Goal: Task Accomplishment & Management: Use online tool/utility

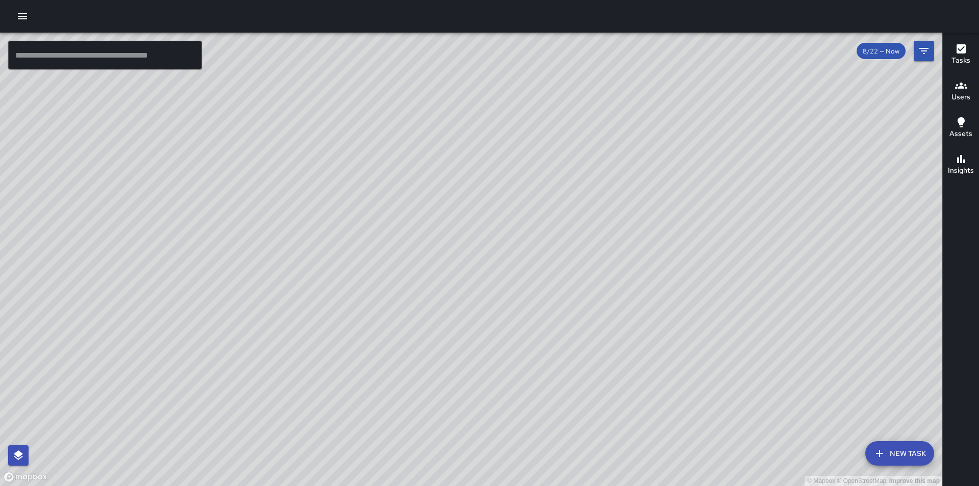
drag, startPoint x: 616, startPoint y: 177, endPoint x: 571, endPoint y: 360, distance: 188.4
click at [571, 360] on div "© Mapbox © OpenStreetMap Improve this map" at bounding box center [471, 260] width 942 height 454
click at [27, 18] on icon "button" at bounding box center [22, 16] width 9 height 6
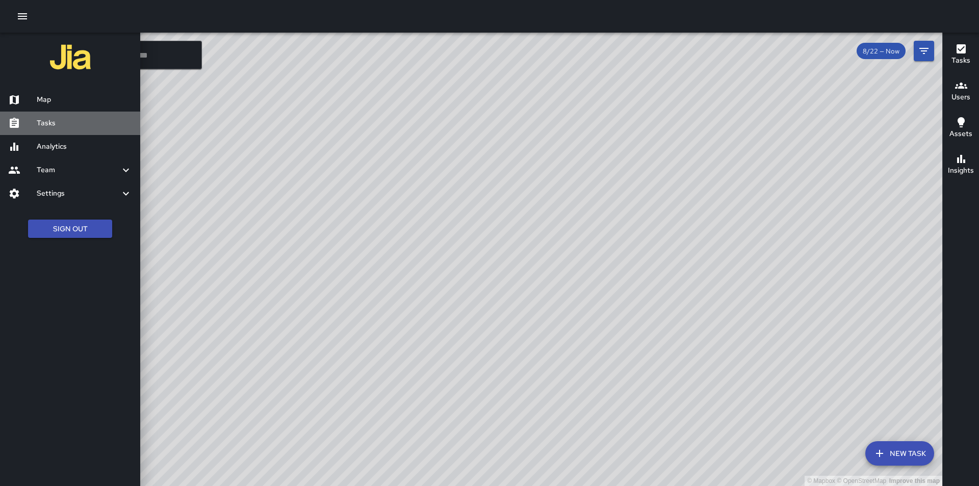
click at [59, 117] on link "Tasks" at bounding box center [70, 123] width 140 height 23
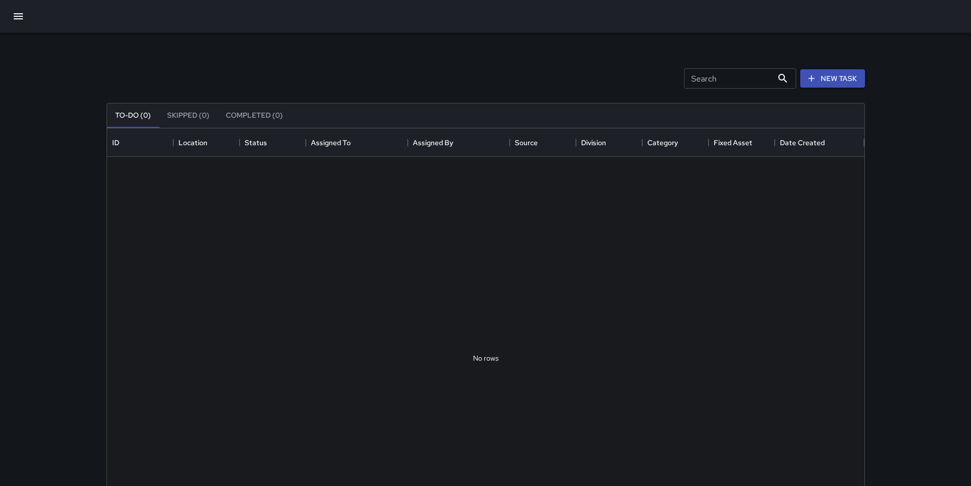
scroll to position [424, 750]
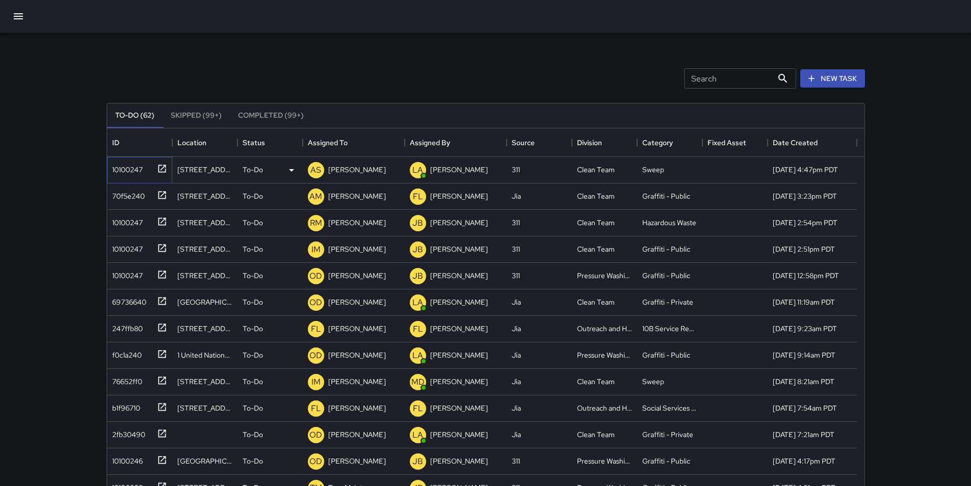
click at [123, 169] on div "10100247" at bounding box center [125, 168] width 35 height 14
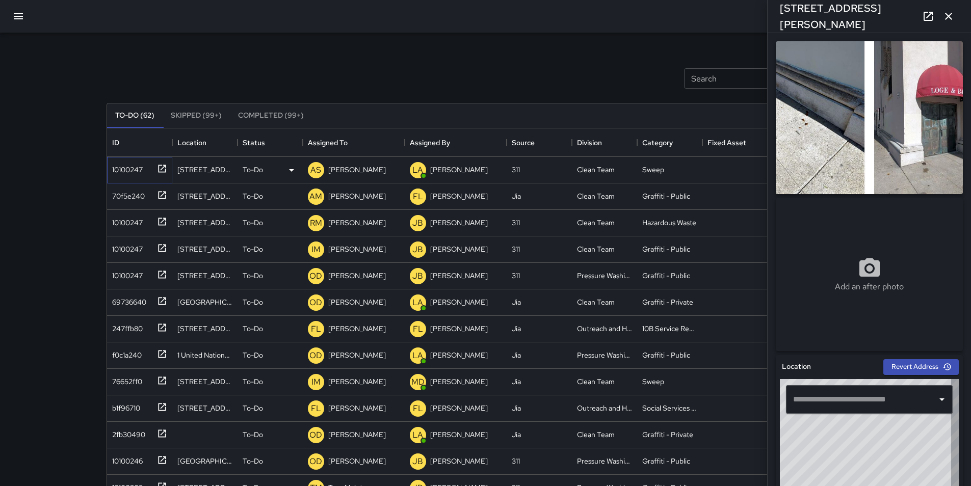
type input "**********"
click at [120, 196] on div "70f5e240" at bounding box center [126, 194] width 37 height 14
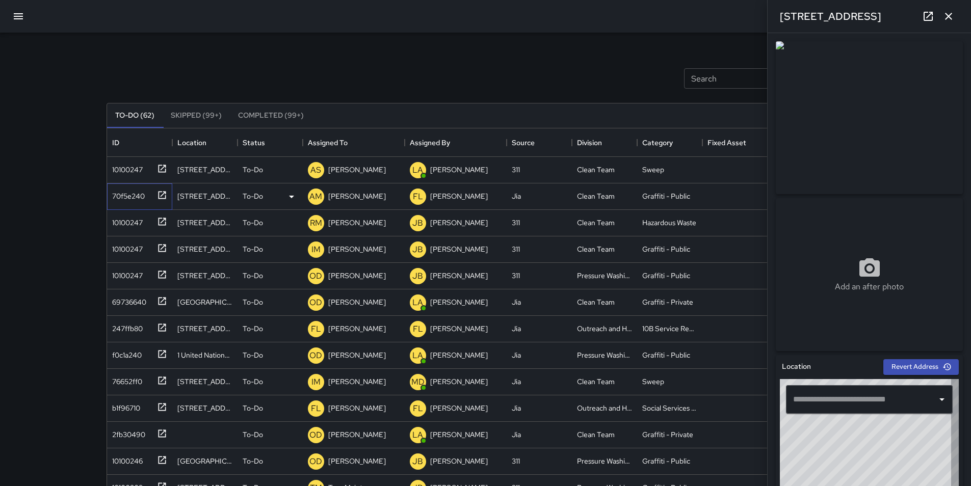
type input "**********"
click at [334, 194] on p "[PERSON_NAME]" at bounding box center [357, 196] width 58 height 10
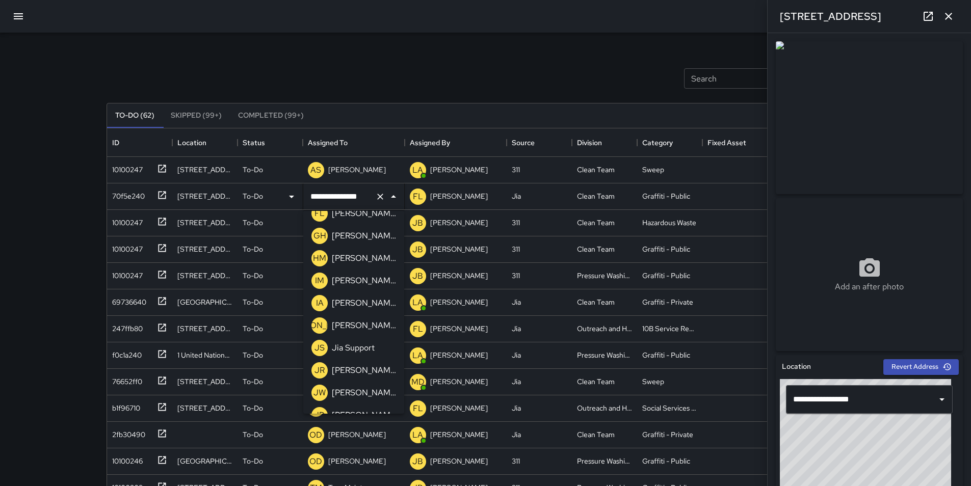
scroll to position [350, 0]
click at [375, 374] on p "[PERSON_NAME]" at bounding box center [364, 370] width 64 height 12
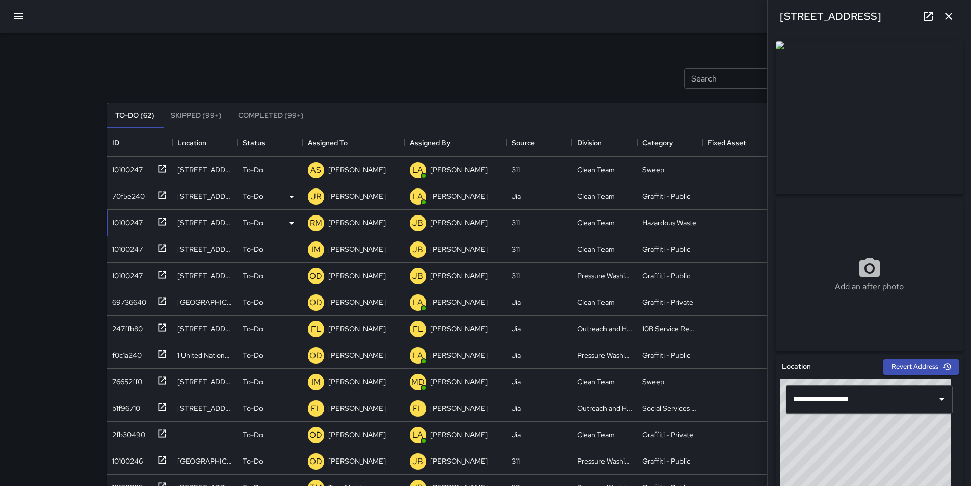
click at [118, 223] on div "10100247" at bounding box center [125, 221] width 35 height 14
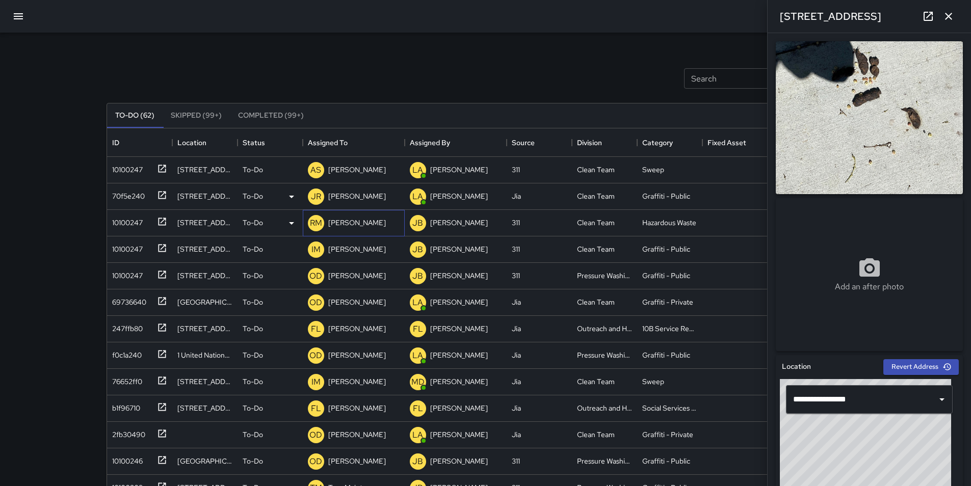
click at [340, 221] on p "[PERSON_NAME]" at bounding box center [357, 223] width 58 height 10
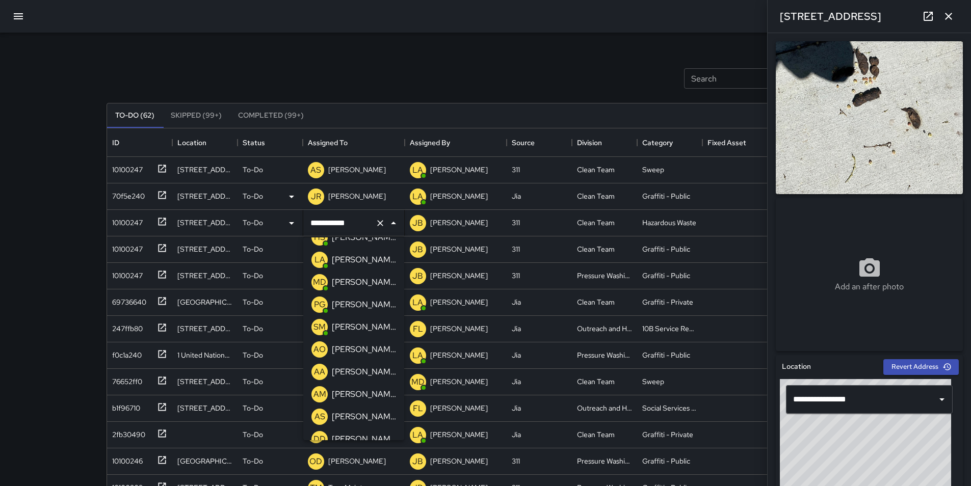
scroll to position [0, 0]
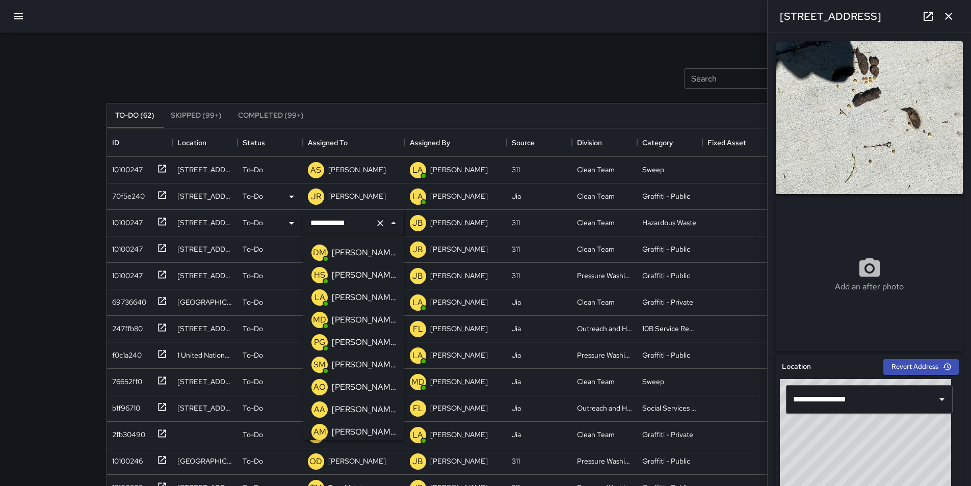
click at [375, 388] on p "[PERSON_NAME]" at bounding box center [364, 387] width 64 height 12
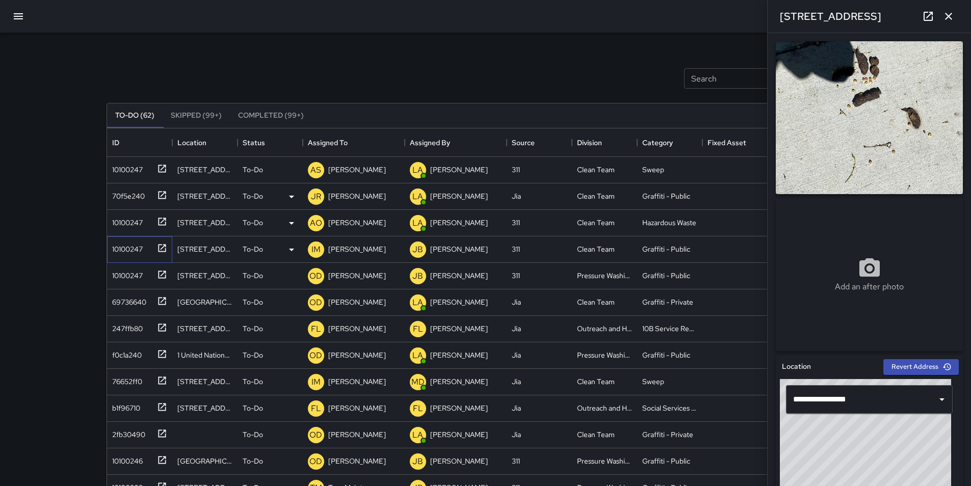
click at [139, 248] on div "10100247" at bounding box center [125, 247] width 35 height 14
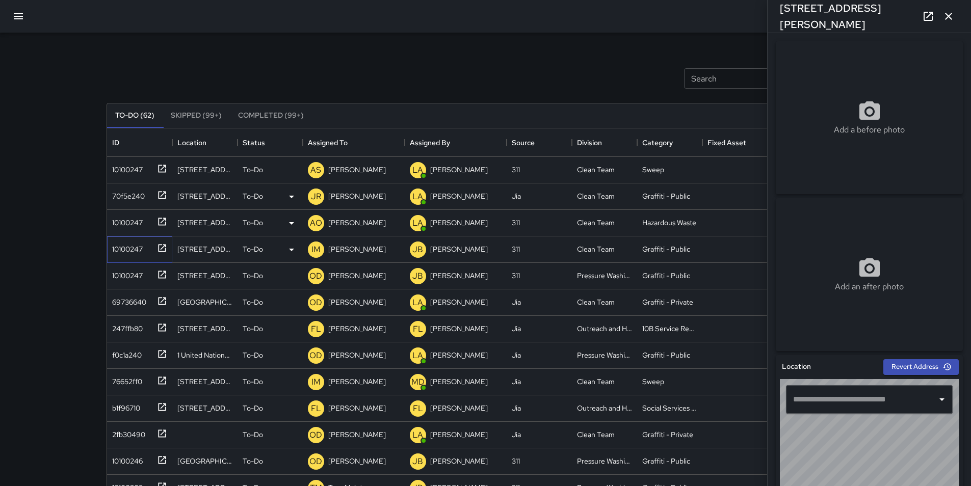
type input "**********"
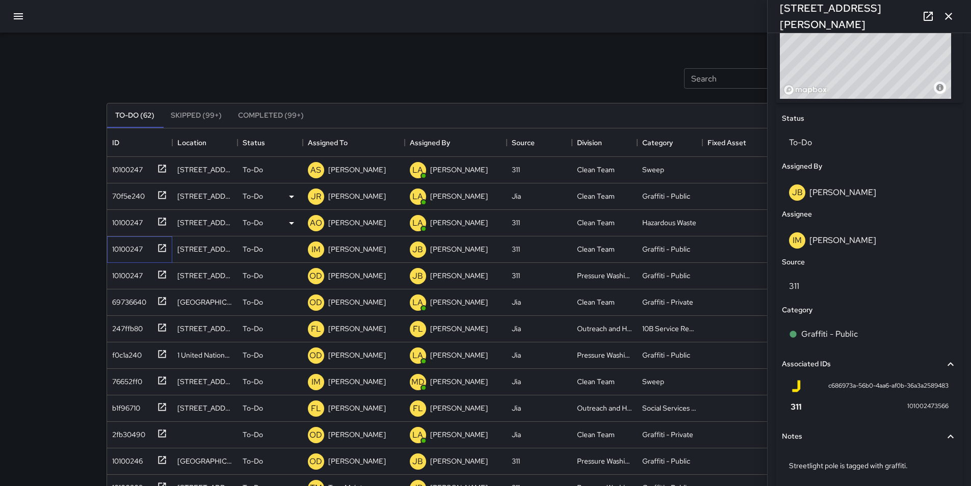
scroll to position [446, 0]
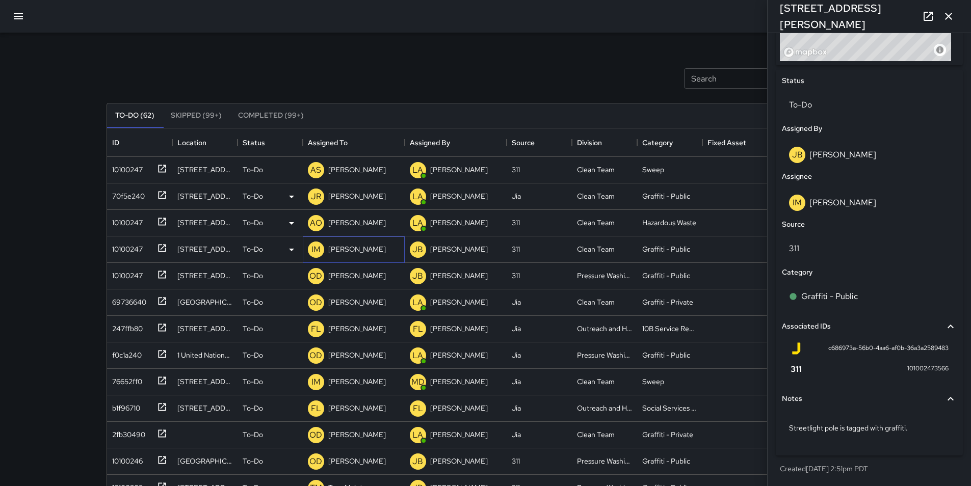
click at [373, 249] on p "[PERSON_NAME]" at bounding box center [357, 249] width 58 height 10
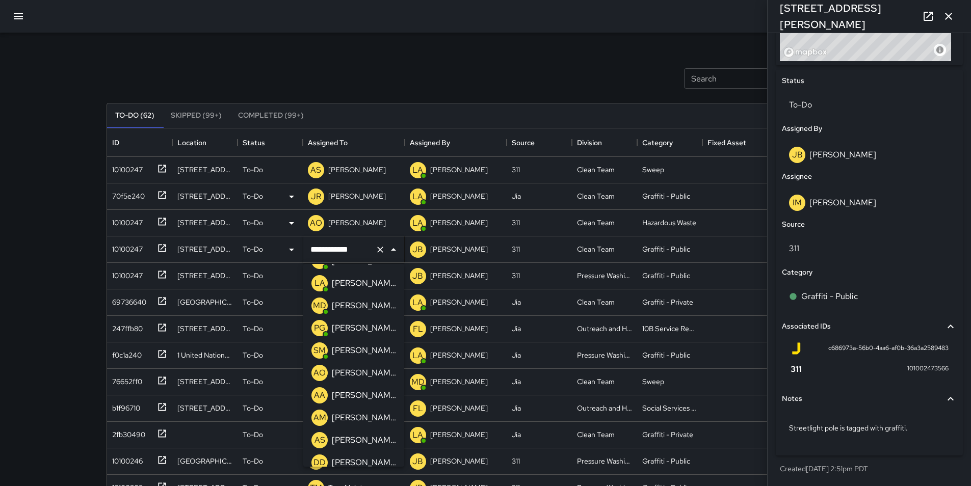
scroll to position [61, 0]
click at [380, 422] on p "[PERSON_NAME]" at bounding box center [364, 420] width 64 height 12
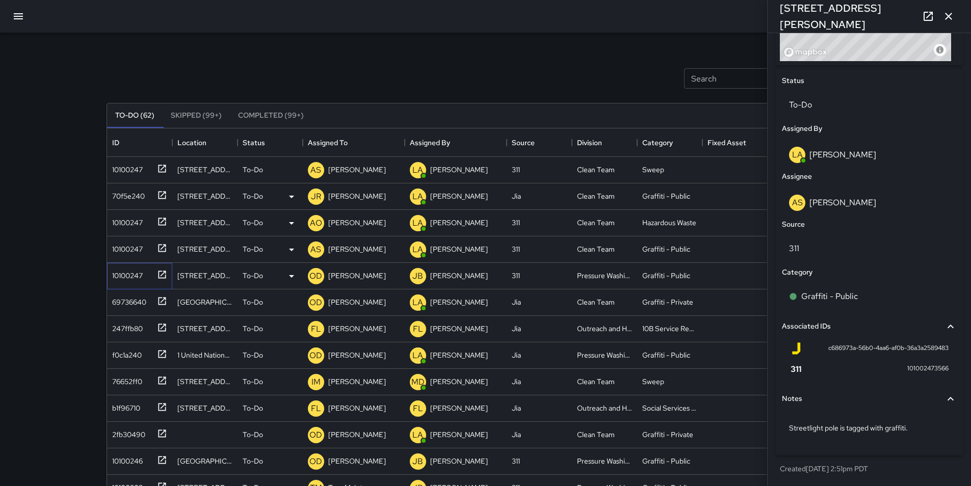
click at [128, 277] on div "10100247" at bounding box center [125, 274] width 35 height 14
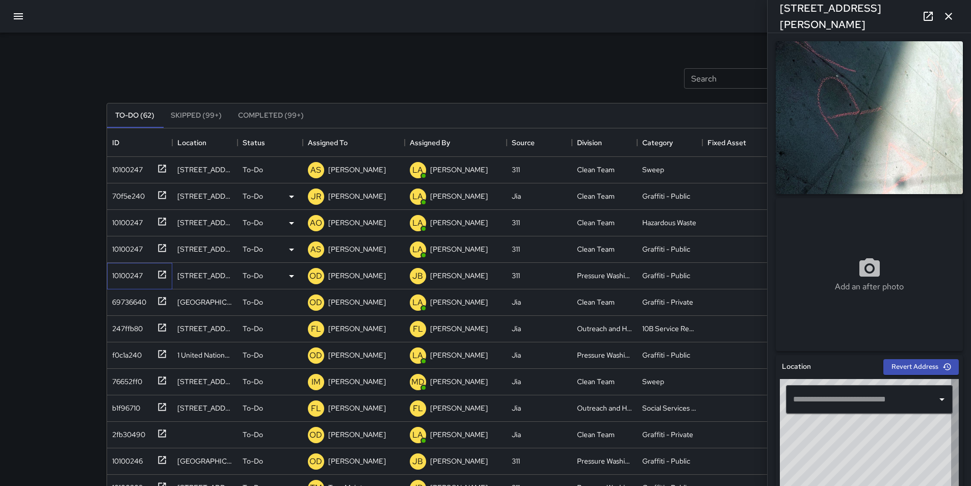
type input "**********"
click at [114, 330] on div "247ffb80" at bounding box center [125, 327] width 35 height 14
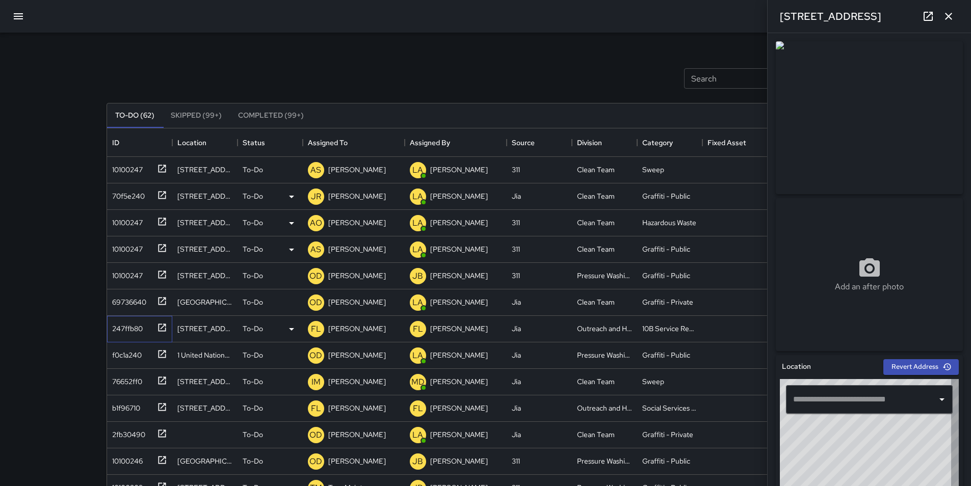
type input "**********"
click at [120, 361] on div "f0c1a240" at bounding box center [137, 353] width 59 height 17
type input "**********"
click at [128, 386] on div "76652ff0" at bounding box center [125, 380] width 34 height 14
type input "**********"
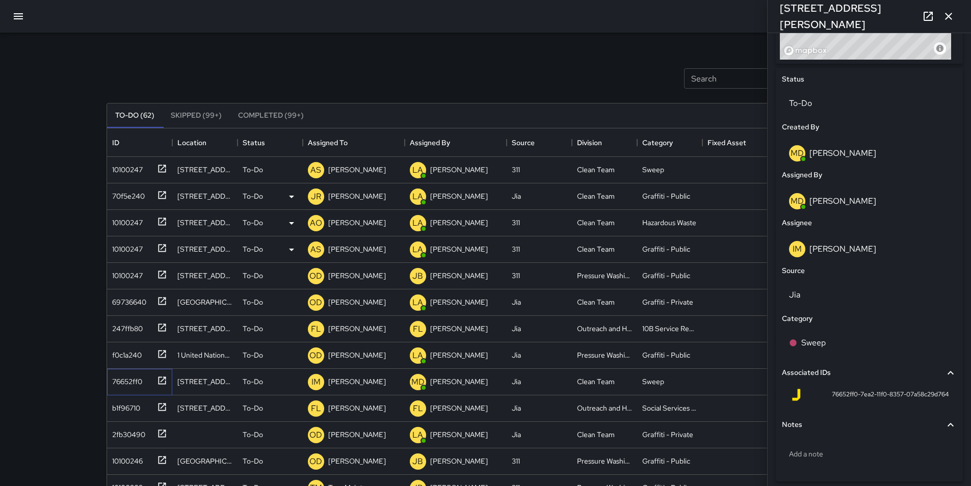
scroll to position [462, 0]
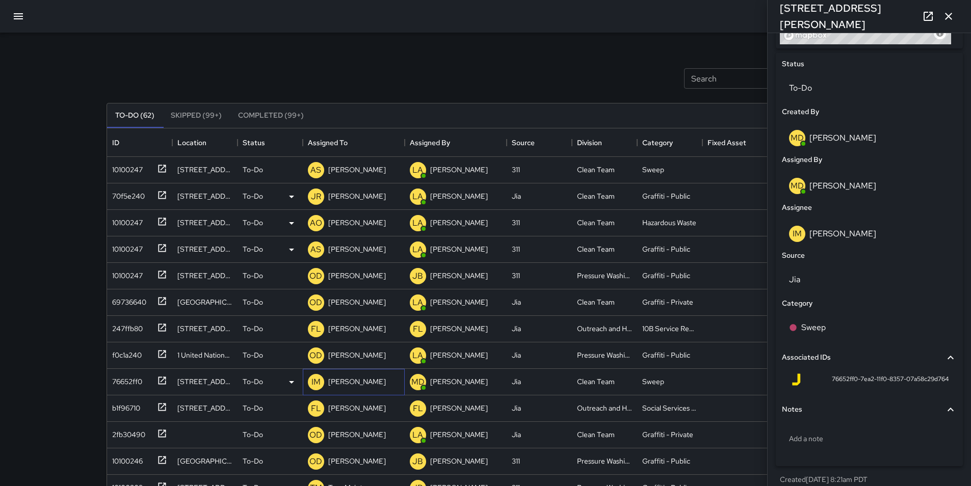
click at [345, 383] on p "[PERSON_NAME]" at bounding box center [357, 382] width 58 height 10
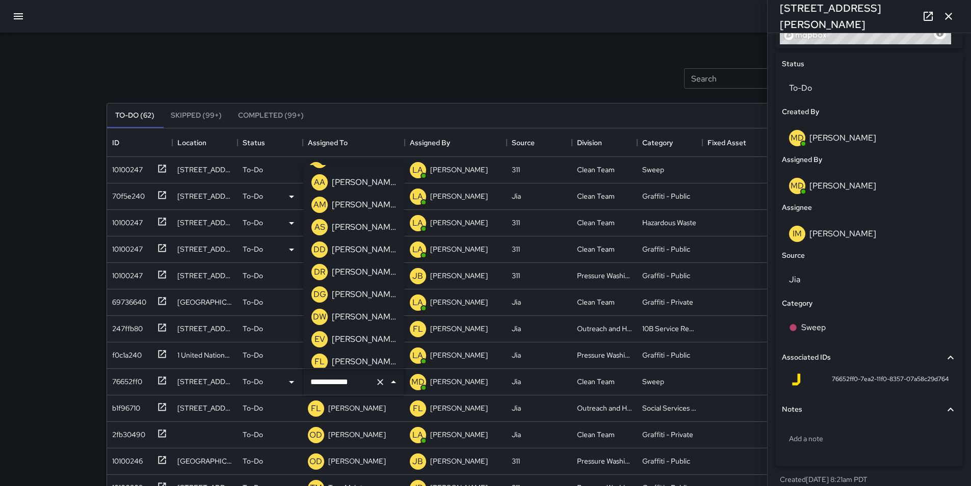
scroll to position [146, 0]
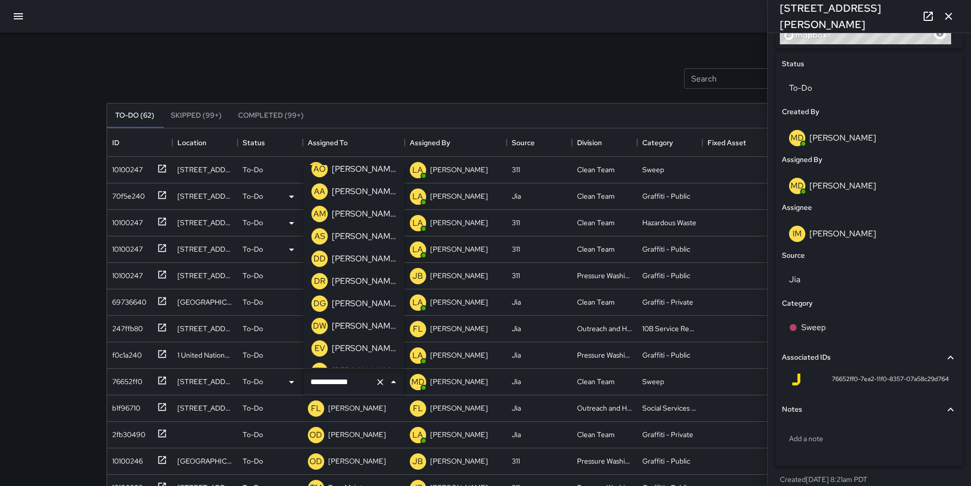
click at [376, 235] on p "[PERSON_NAME]" at bounding box center [364, 236] width 64 height 12
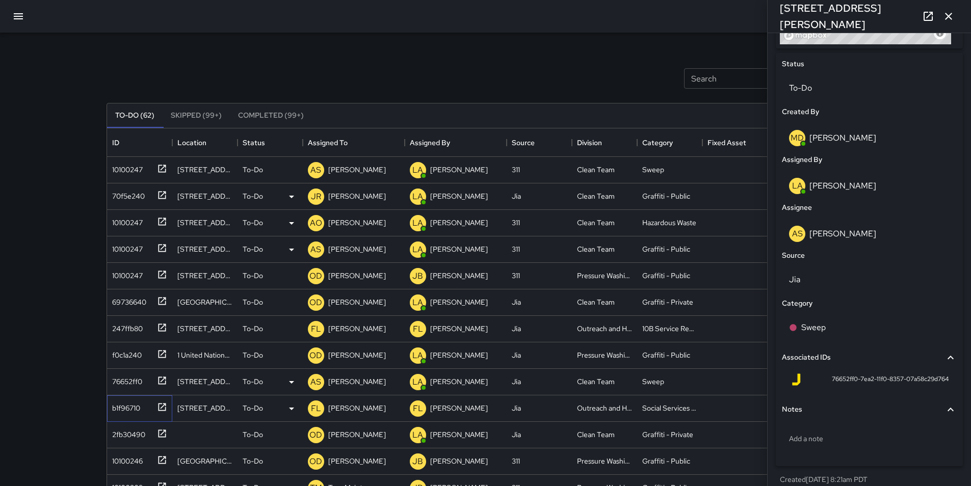
click at [130, 407] on div "b1f96710" at bounding box center [124, 406] width 32 height 14
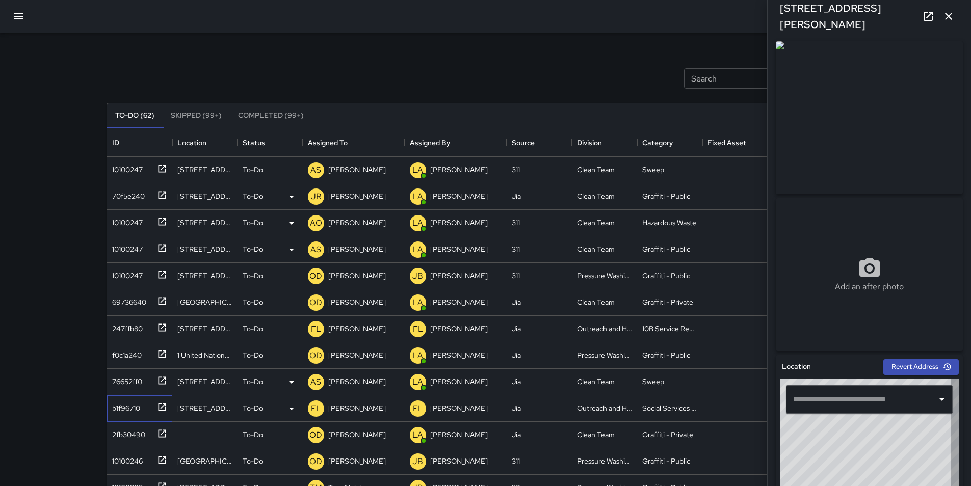
type input "**********"
click at [128, 429] on div "2fb30490" at bounding box center [126, 433] width 37 height 14
click at [127, 453] on div "10100246" at bounding box center [125, 459] width 35 height 14
type input "**********"
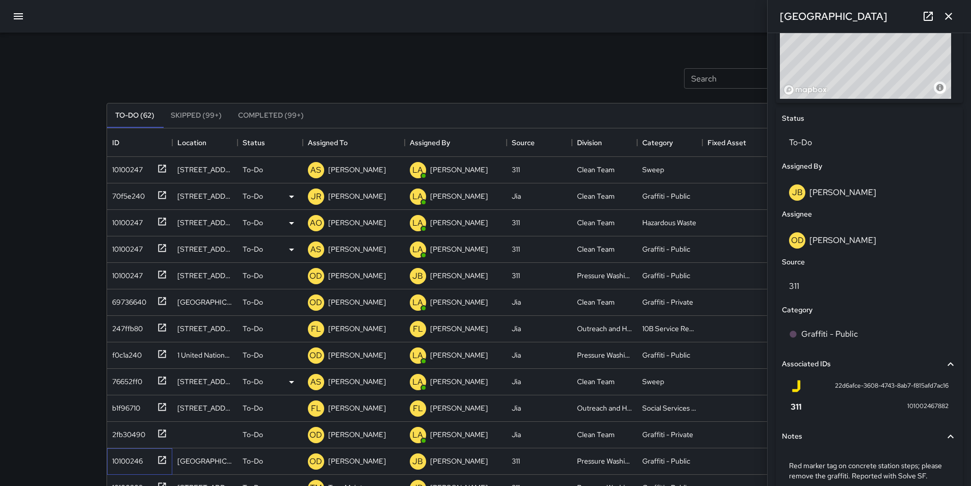
scroll to position [466, 0]
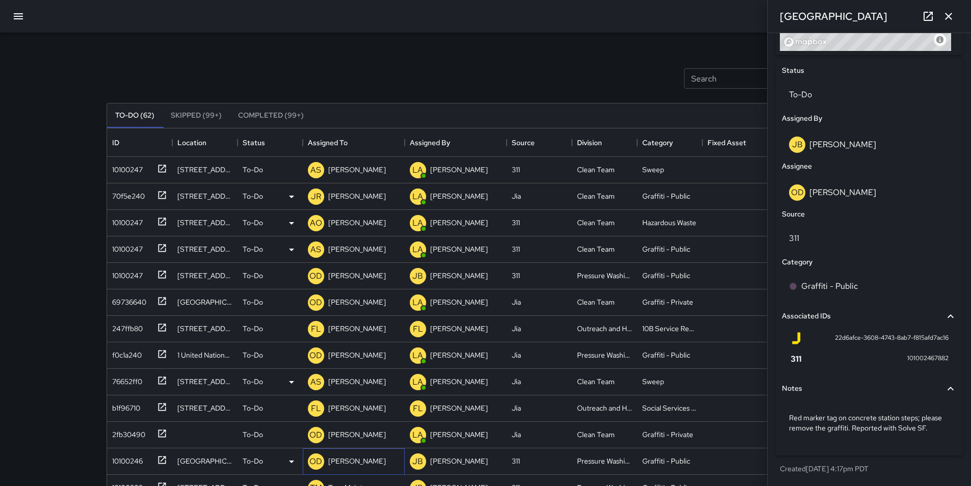
click at [354, 459] on p "[PERSON_NAME]" at bounding box center [357, 461] width 58 height 10
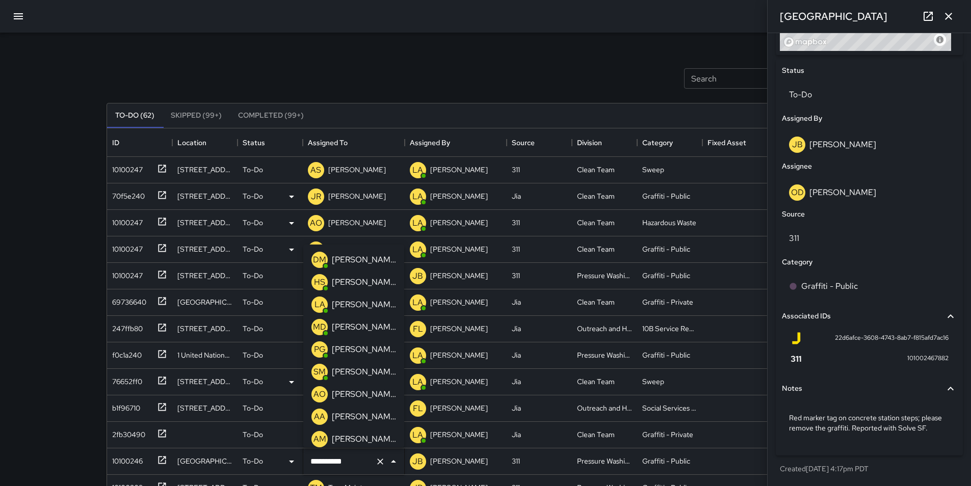
scroll to position [541, 0]
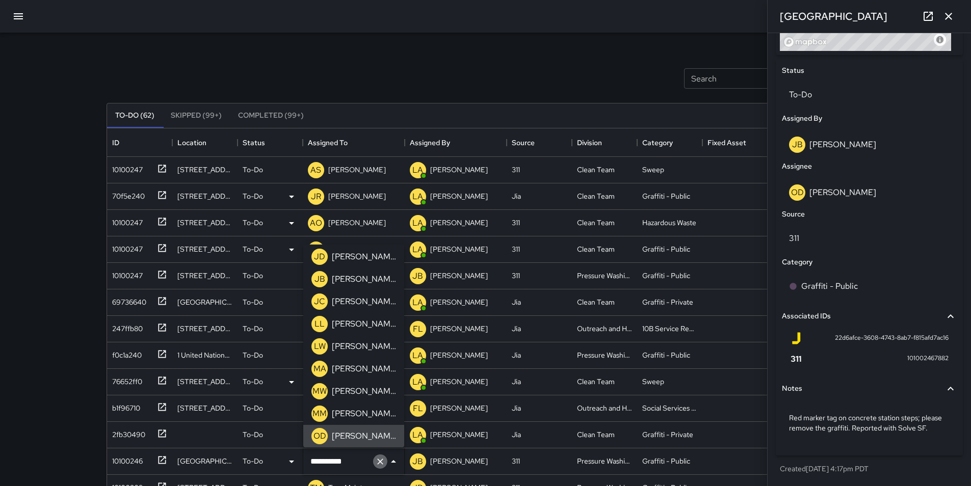
click at [382, 462] on icon "Clear" at bounding box center [380, 462] width 10 height 10
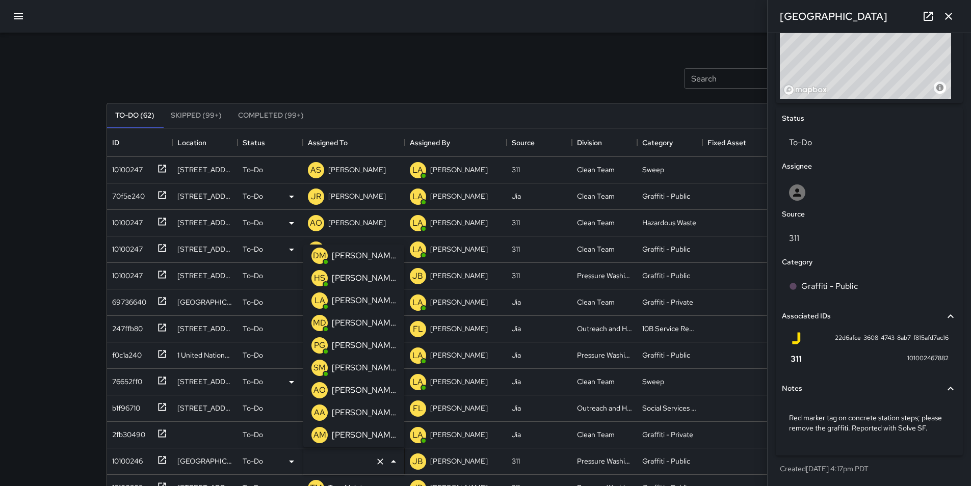
scroll to position [418, 0]
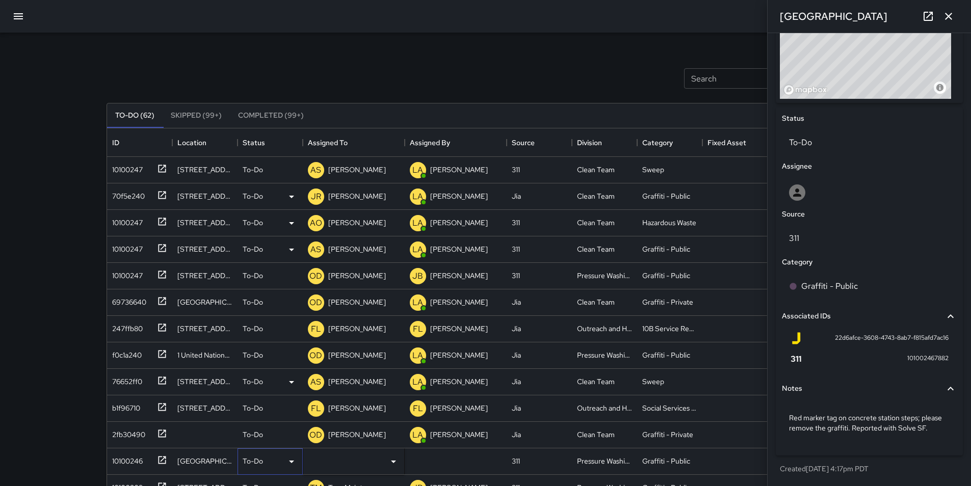
click at [286, 462] on icon at bounding box center [291, 462] width 12 height 12
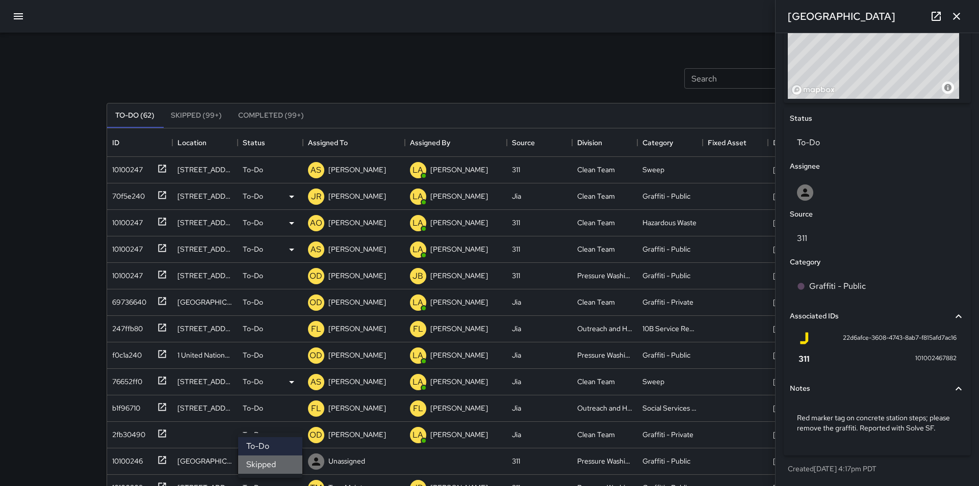
click at [285, 465] on li "Skipped" at bounding box center [270, 465] width 64 height 18
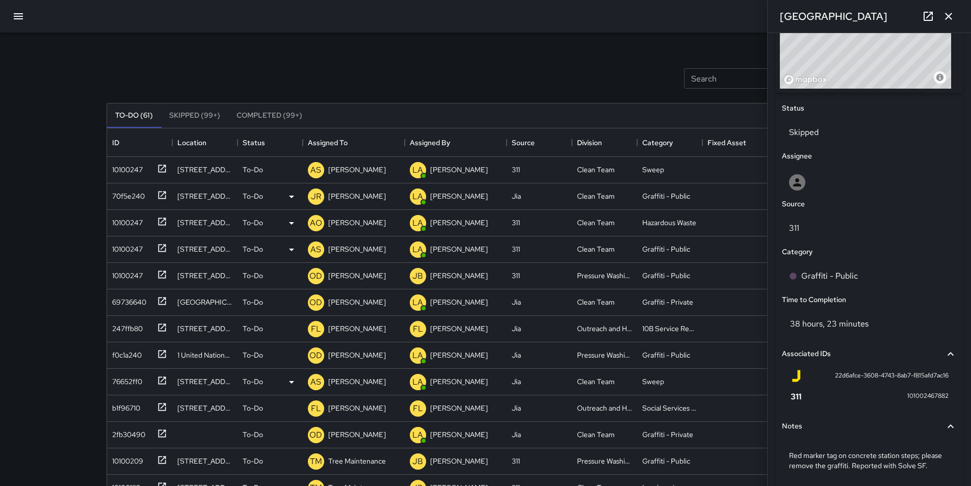
scroll to position [466, 0]
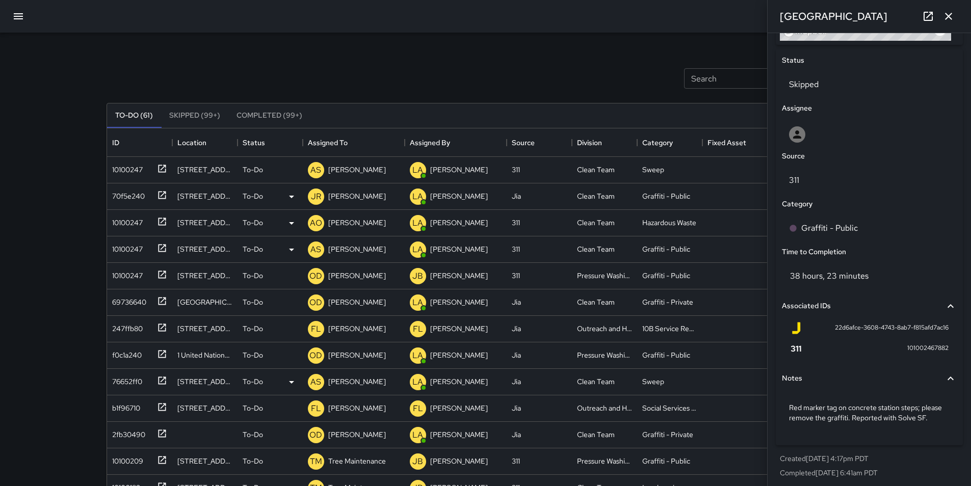
click at [951, 20] on icon "button" at bounding box center [948, 16] width 12 height 12
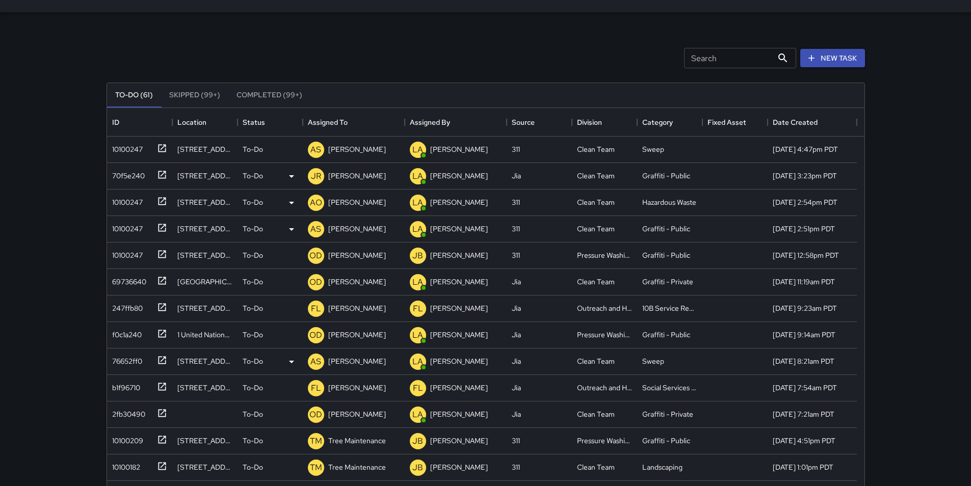
scroll to position [0, 0]
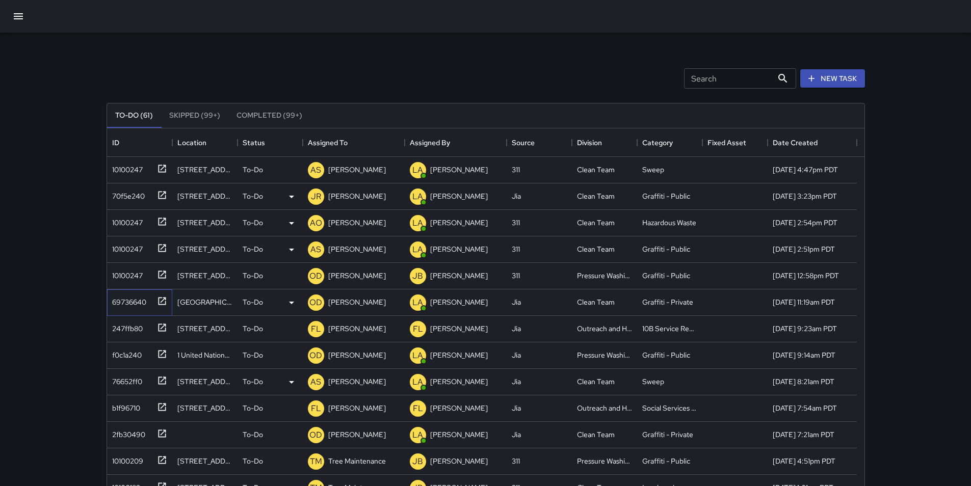
click at [112, 303] on div "69736640" at bounding box center [127, 300] width 38 height 14
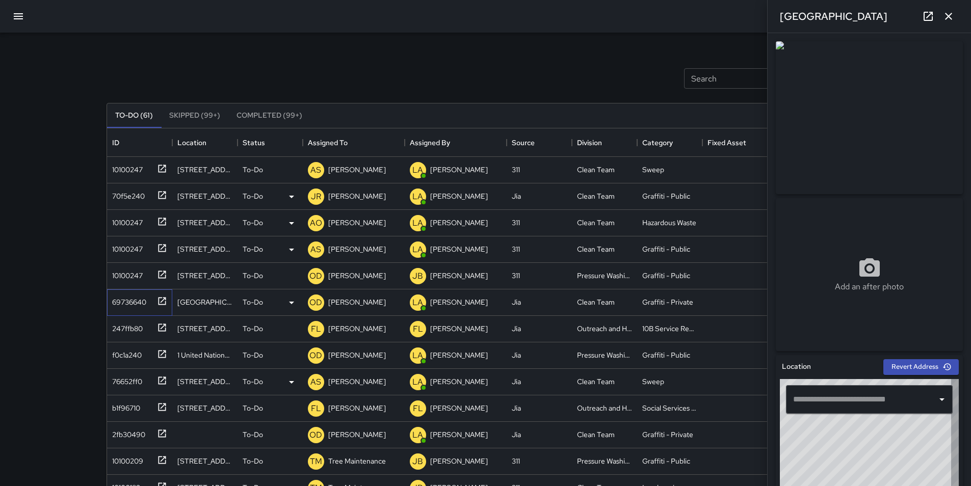
type input "**********"
click at [347, 304] on p "[PERSON_NAME]" at bounding box center [357, 302] width 58 height 10
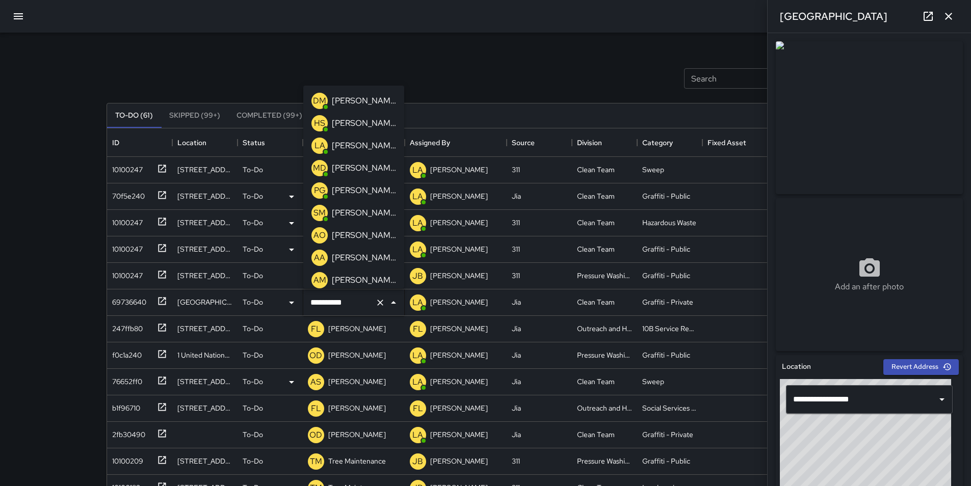
scroll to position [541, 0]
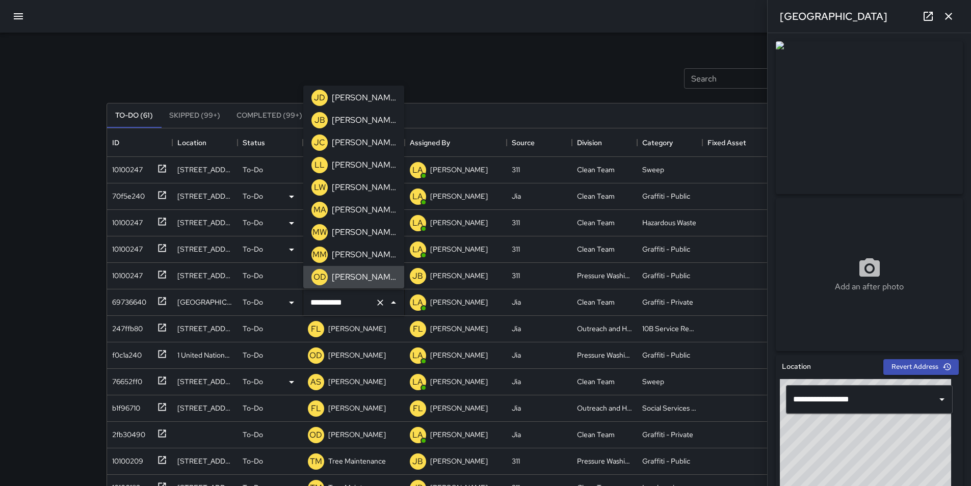
click at [384, 301] on icon "Clear" at bounding box center [380, 303] width 10 height 10
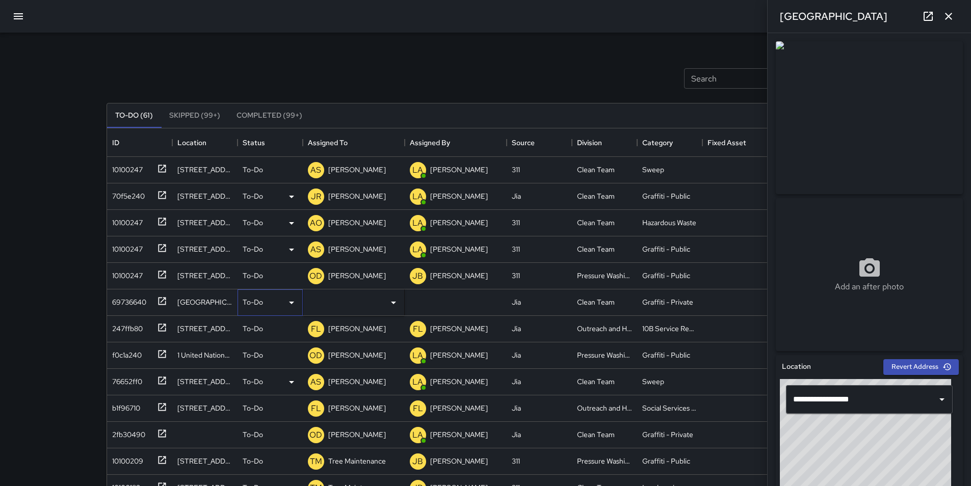
click at [290, 304] on icon at bounding box center [291, 303] width 12 height 12
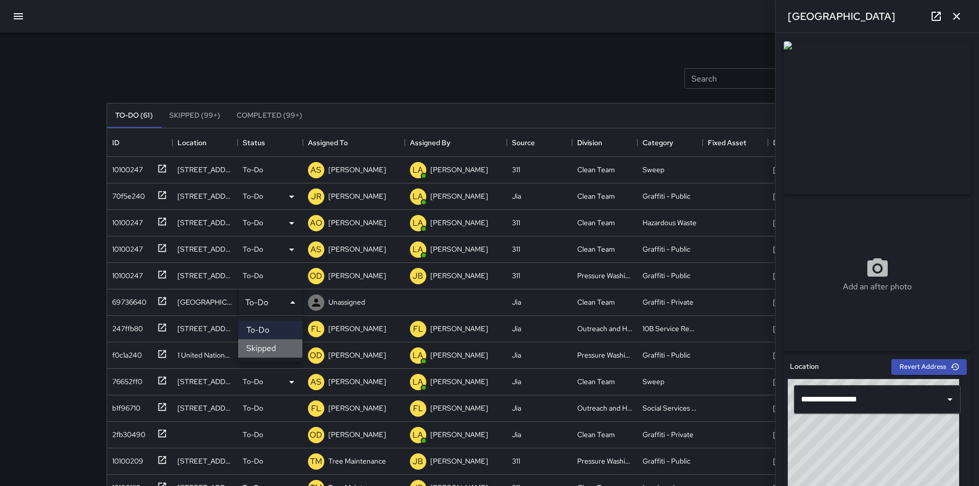
click at [281, 348] on li "Skipped" at bounding box center [270, 348] width 64 height 18
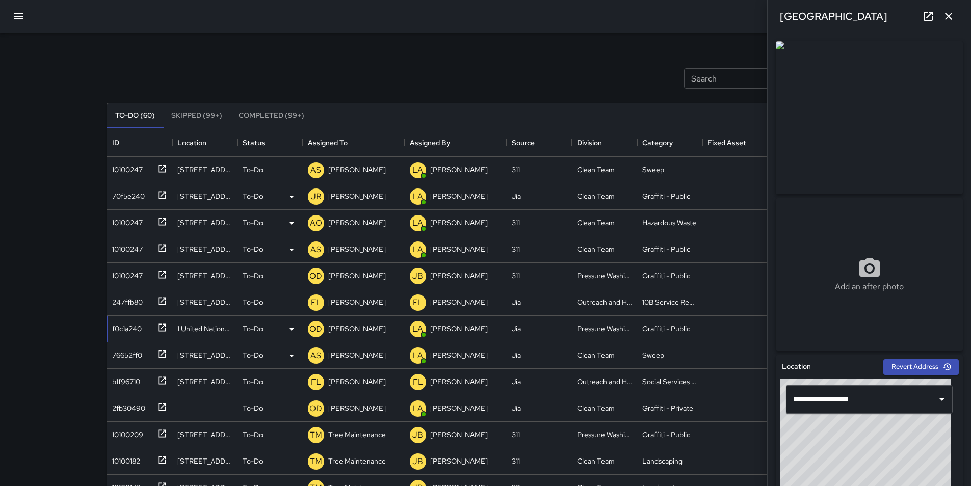
click at [130, 327] on div "f0c1a240" at bounding box center [125, 327] width 34 height 14
type input "**********"
click at [128, 253] on div "10100247" at bounding box center [125, 247] width 35 height 14
click at [115, 410] on div "2fb30490" at bounding box center [126, 406] width 37 height 14
click at [352, 404] on p "[PERSON_NAME]" at bounding box center [357, 408] width 58 height 10
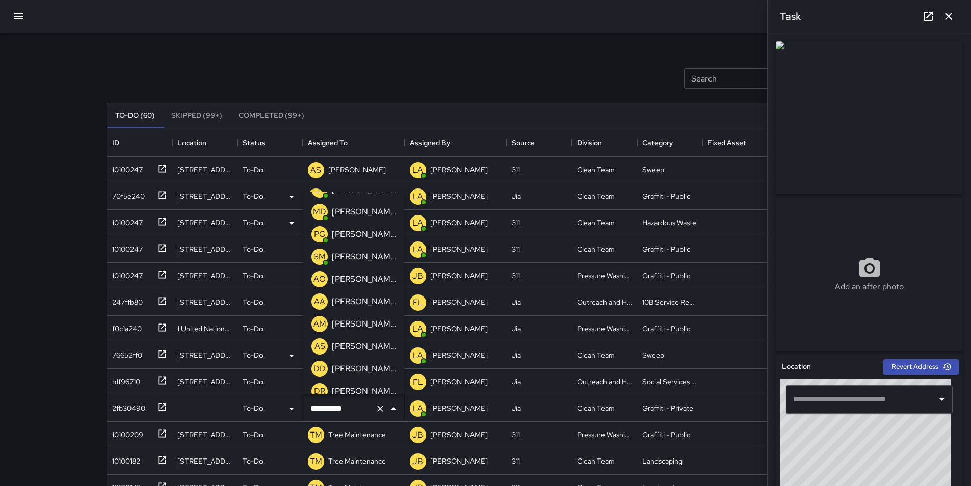
scroll to position [55, 0]
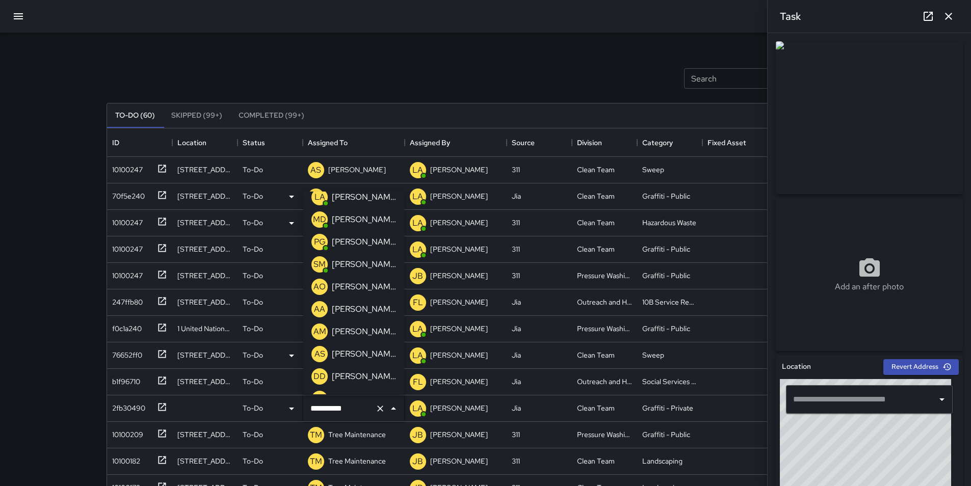
click at [374, 287] on p "[PERSON_NAME]" at bounding box center [364, 287] width 64 height 12
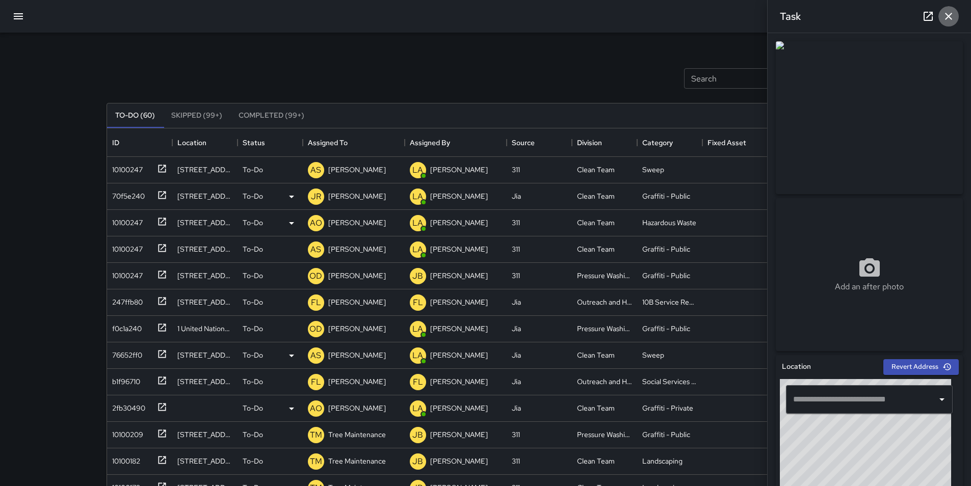
click at [954, 15] on icon "button" at bounding box center [948, 16] width 12 height 12
